Goal: Entertainment & Leisure: Browse casually

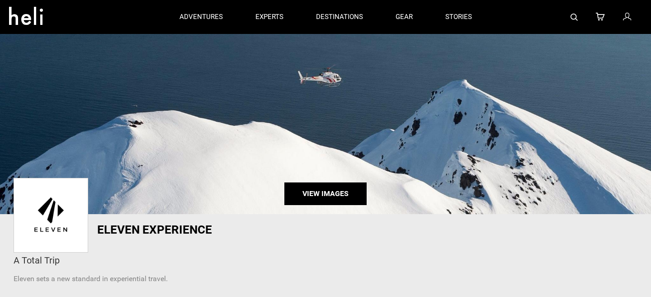
click at [352, 199] on link "View Images" at bounding box center [325, 193] width 82 height 23
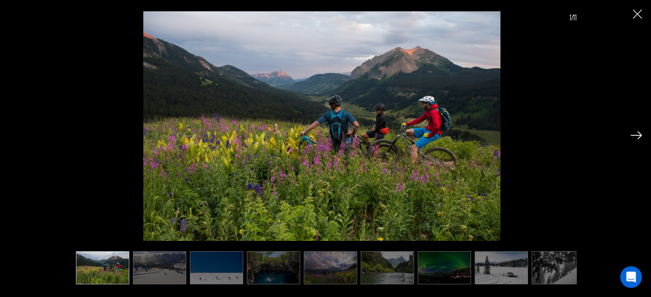
click at [166, 267] on img at bounding box center [159, 267] width 53 height 33
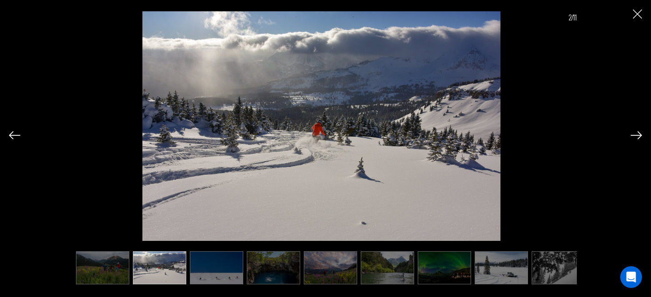
click at [555, 261] on img at bounding box center [558, 267] width 53 height 33
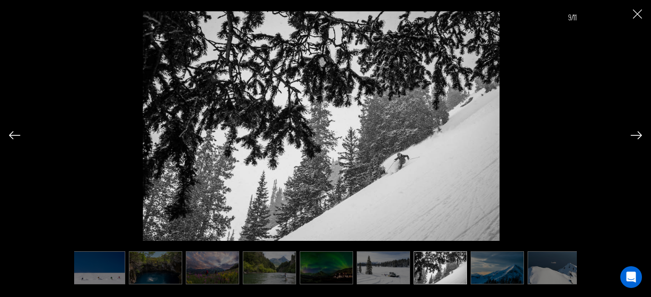
scroll to position [0, 124]
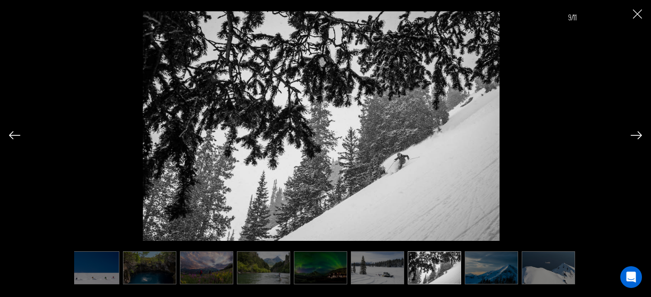
click at [539, 271] on img at bounding box center [548, 267] width 53 height 33
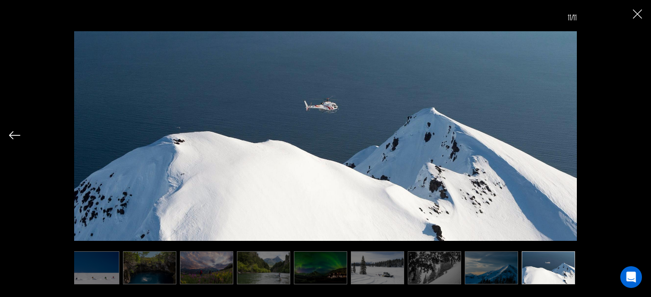
click at [492, 276] on img at bounding box center [491, 267] width 53 height 33
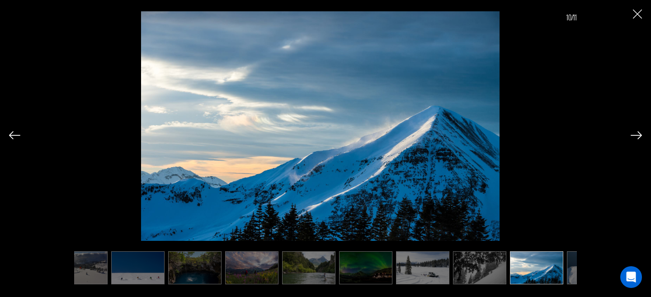
click at [372, 272] on img at bounding box center [365, 267] width 53 height 33
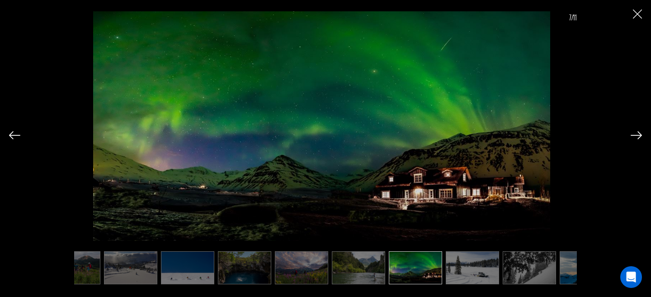
scroll to position [0, 0]
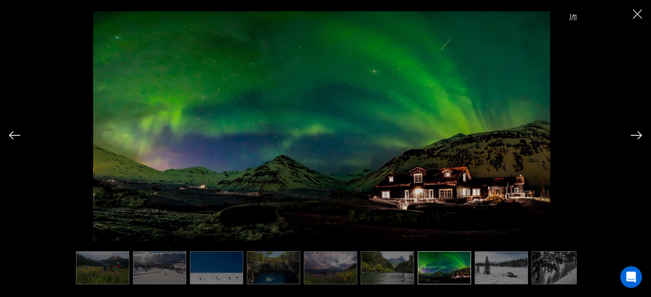
click at [306, 272] on img at bounding box center [330, 267] width 53 height 33
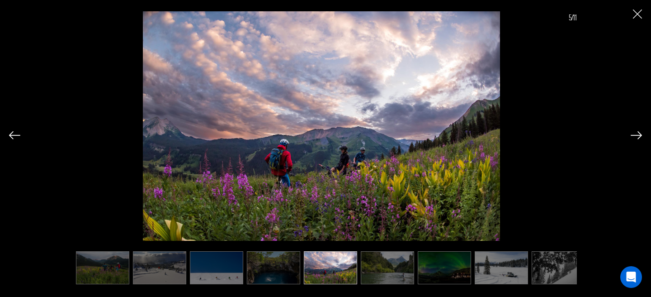
click at [254, 271] on img at bounding box center [273, 267] width 53 height 33
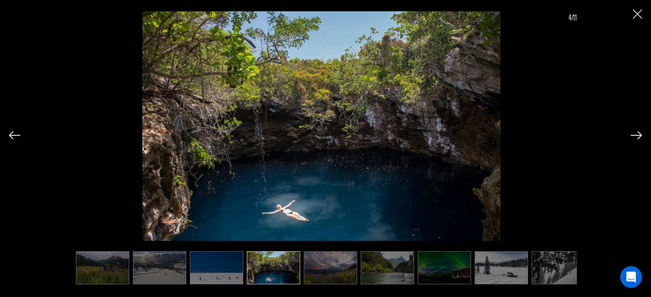
click at [629, 15] on div "4/11" at bounding box center [325, 141] width 633 height 282
click at [632, 137] on img at bounding box center [636, 135] width 11 height 8
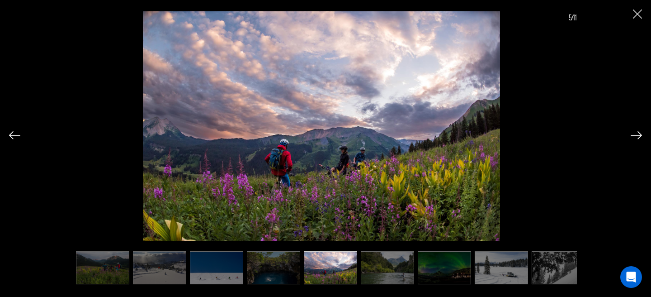
click at [632, 137] on img at bounding box center [636, 135] width 11 height 8
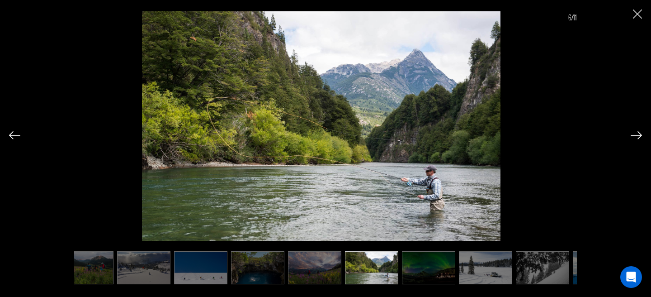
click at [632, 137] on img at bounding box center [636, 135] width 11 height 8
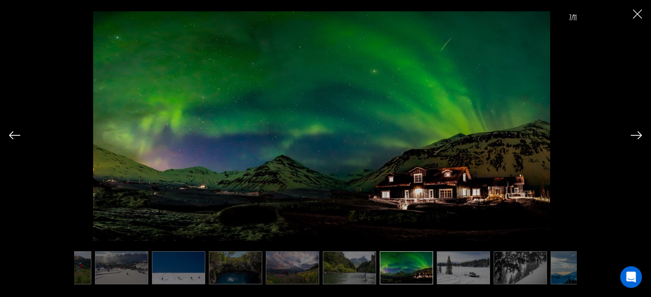
click at [632, 137] on img at bounding box center [636, 135] width 11 height 8
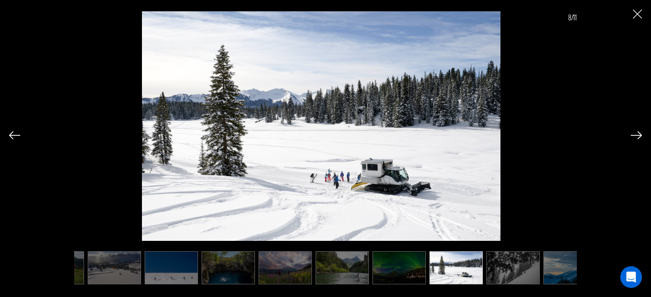
click at [632, 137] on img at bounding box center [636, 135] width 11 height 8
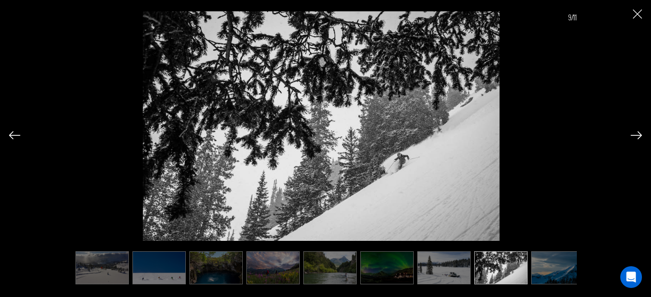
click at [632, 137] on img at bounding box center [636, 135] width 11 height 8
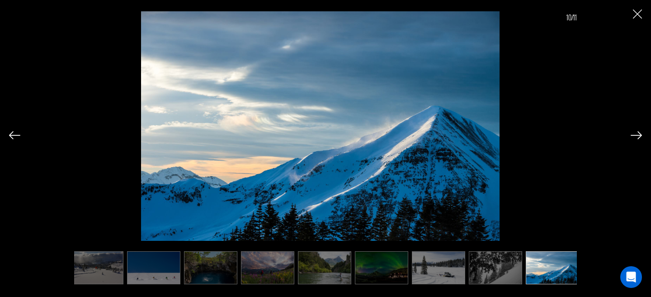
click at [632, 137] on img at bounding box center [636, 135] width 11 height 8
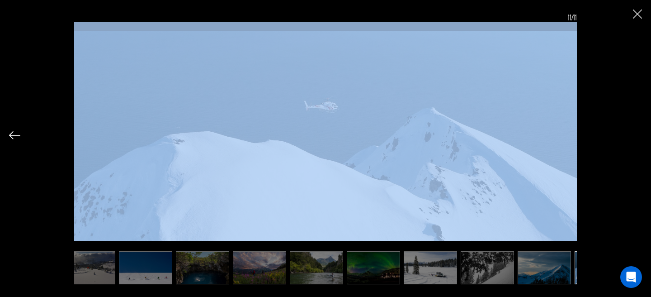
click at [632, 137] on div "11/11" at bounding box center [325, 141] width 633 height 282
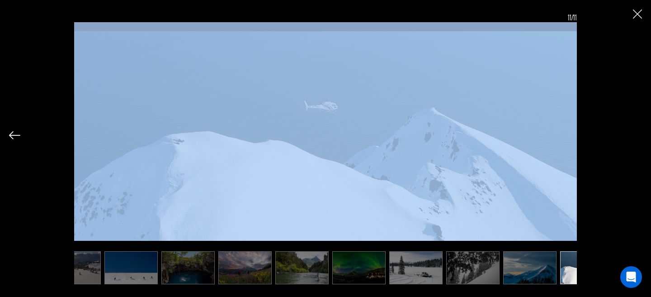
click at [632, 137] on div "11/11" at bounding box center [325, 141] width 633 height 282
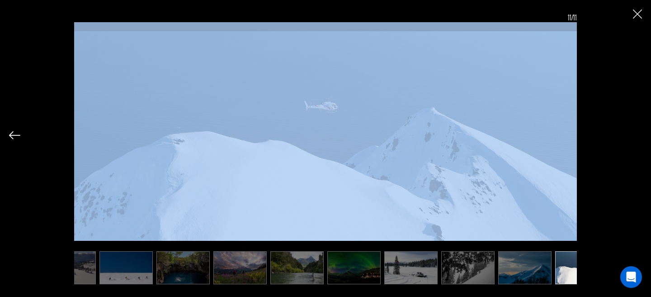
click at [632, 137] on div "11/11" at bounding box center [325, 141] width 633 height 282
click at [631, 137] on div "11/11" at bounding box center [325, 141] width 633 height 282
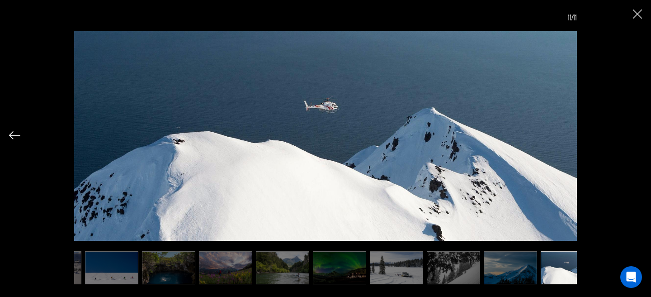
click at [518, 250] on div "11/11" at bounding box center [325, 140] width 503 height 277
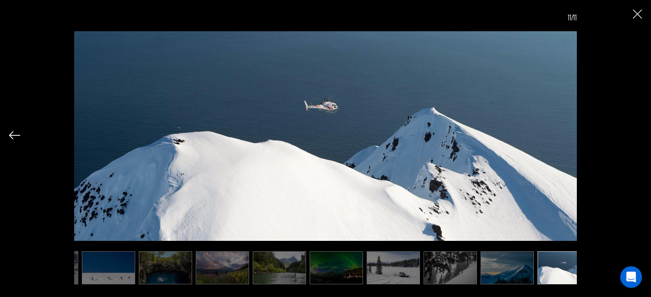
click at [547, 260] on img at bounding box center [564, 267] width 53 height 33
click at [487, 272] on img at bounding box center [507, 267] width 53 height 33
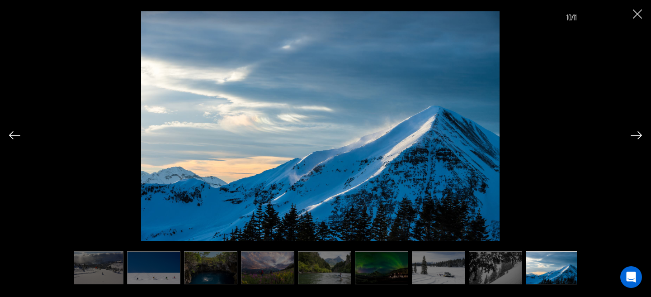
click at [441, 280] on img at bounding box center [438, 267] width 53 height 33
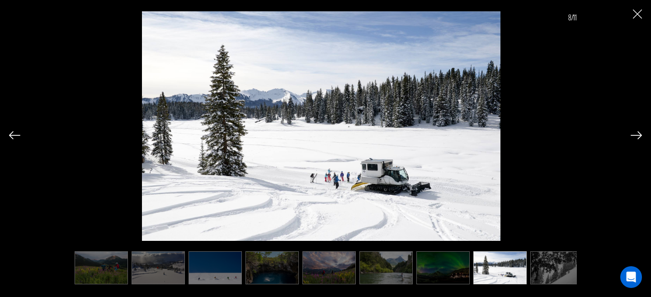
click at [487, 269] on img at bounding box center [499, 267] width 53 height 33
click at [454, 269] on img at bounding box center [444, 267] width 53 height 33
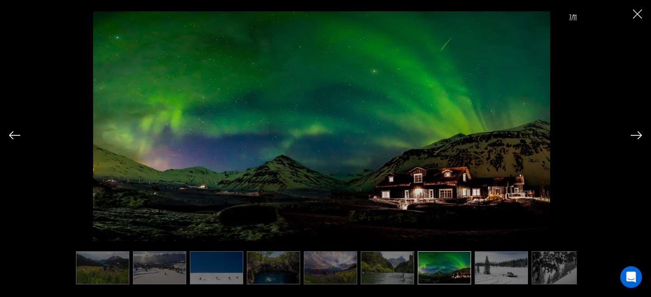
click at [550, 264] on img at bounding box center [558, 267] width 53 height 33
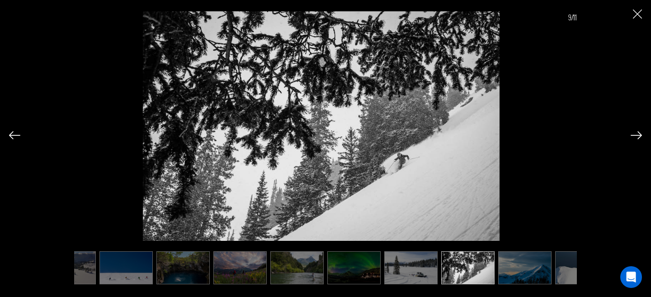
click at [255, 273] on img at bounding box center [239, 267] width 53 height 33
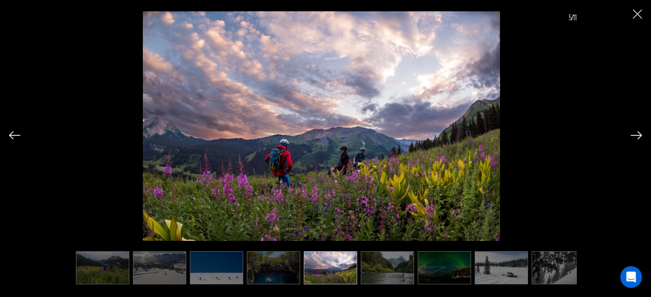
click at [232, 277] on img at bounding box center [216, 267] width 53 height 33
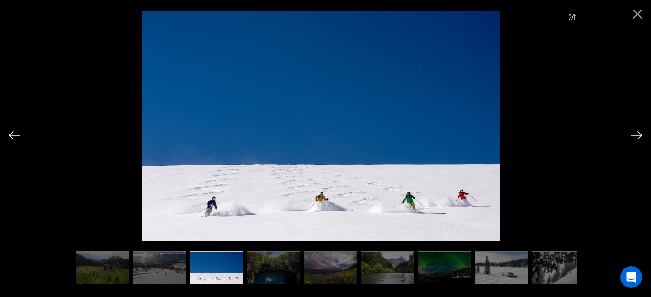
click at [189, 274] on ul at bounding box center [325, 267] width 503 height 33
click at [162, 271] on img at bounding box center [159, 267] width 53 height 33
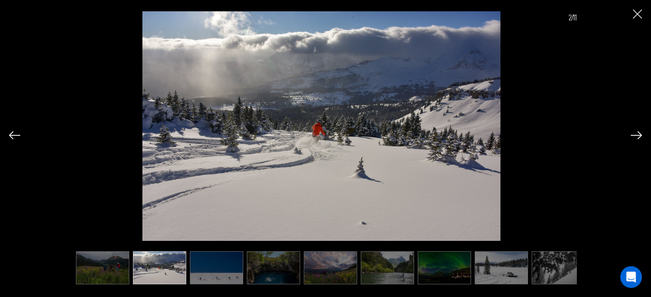
click at [286, 268] on img at bounding box center [273, 267] width 53 height 33
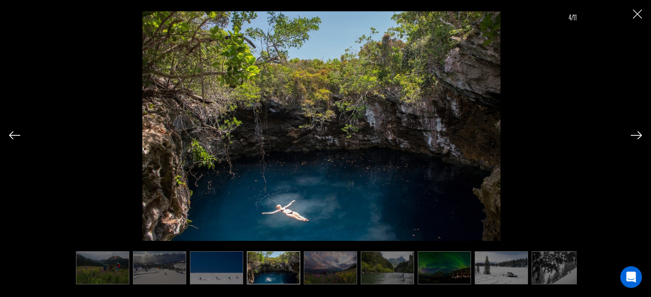
click at [97, 271] on img at bounding box center [102, 267] width 53 height 33
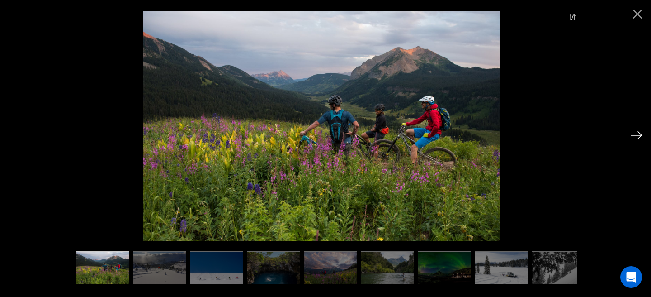
click at [638, 19] on div "1/11" at bounding box center [325, 141] width 633 height 282
click at [636, 15] on img "Close" at bounding box center [637, 13] width 9 height 9
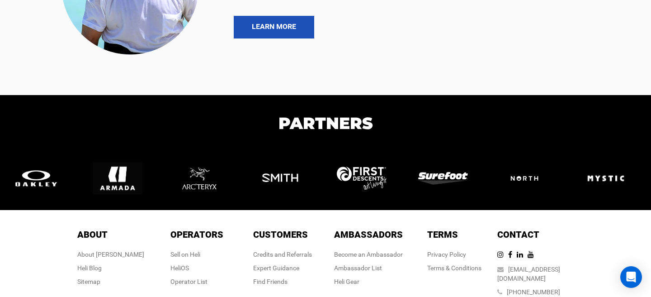
scroll to position [977, 0]
